Goal: Task Accomplishment & Management: Manage account settings

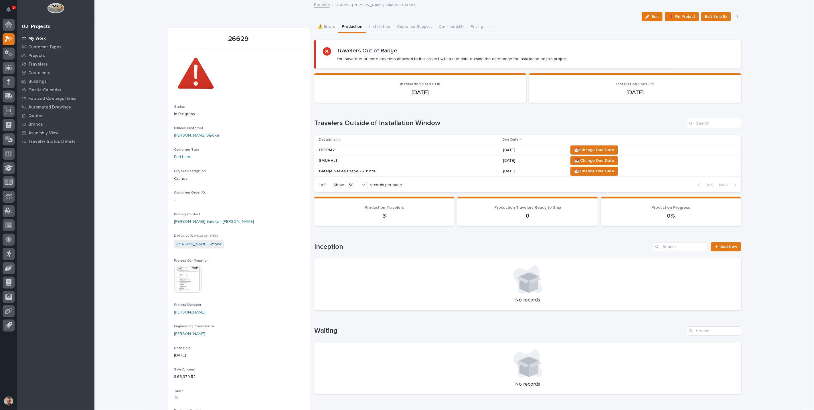
click at [35, 38] on p "My Work" at bounding box center [36, 38] width 17 height 5
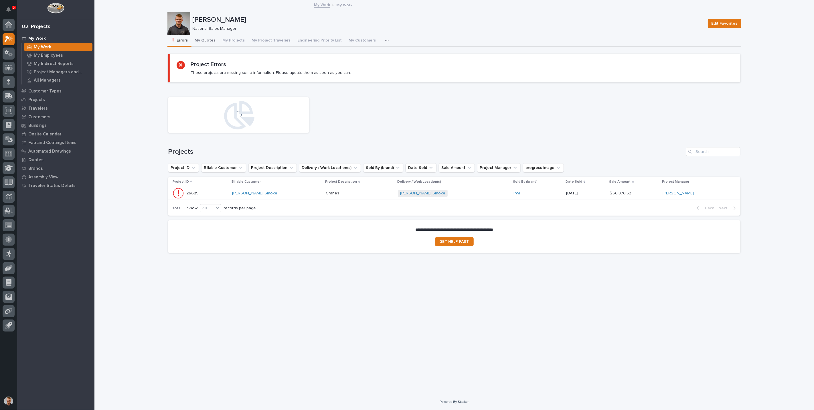
click at [211, 38] on button "My Quotes" at bounding box center [205, 41] width 28 height 12
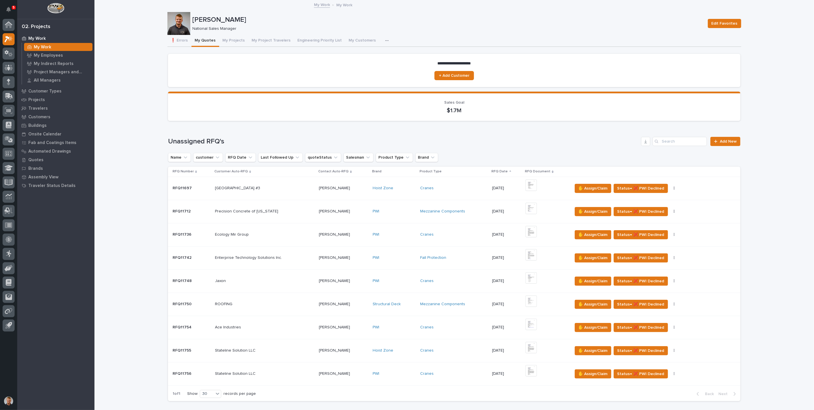
scroll to position [64, 0]
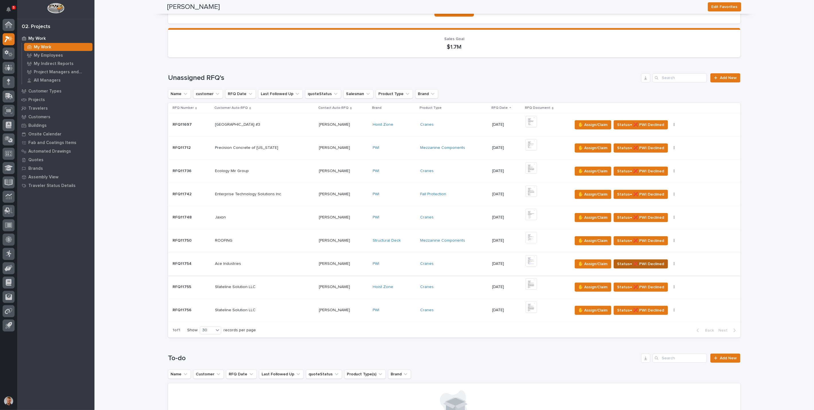
click at [627, 262] on span "Status→ ❌ PWI Declined" at bounding box center [640, 263] width 47 height 7
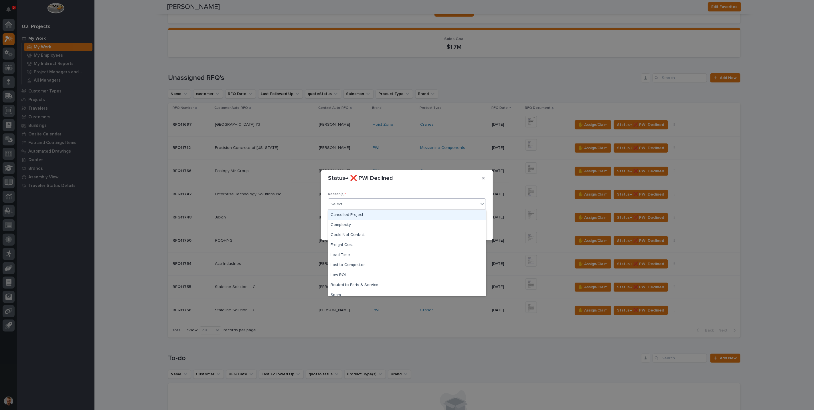
click at [358, 206] on div "Select..." at bounding box center [403, 203] width 150 height 9
click at [351, 284] on div "Routed to Parts & Service" at bounding box center [406, 285] width 157 height 10
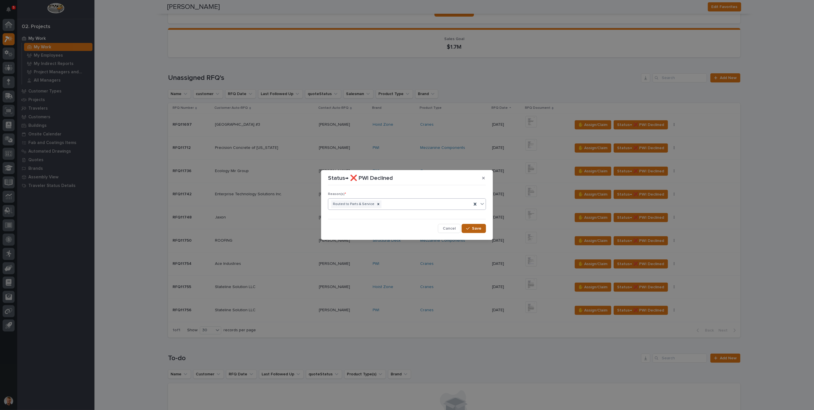
click at [475, 229] on span "Save" at bounding box center [476, 228] width 9 height 5
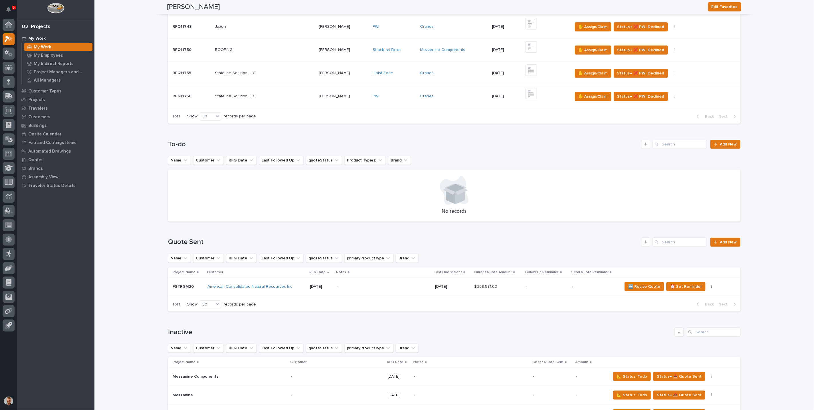
scroll to position [254, 0]
